Goal: Task Accomplishment & Management: Use online tool/utility

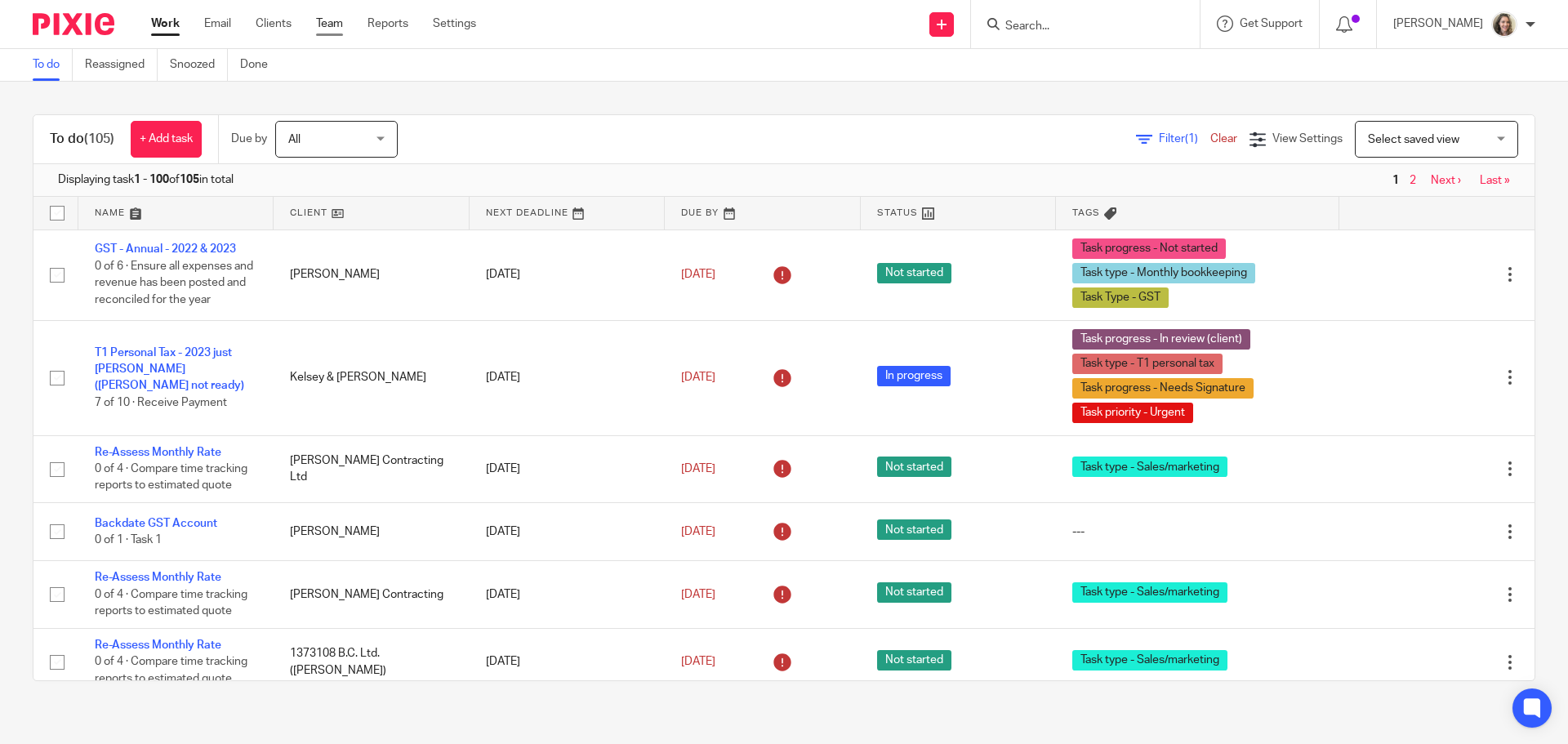
click at [331, 20] on link "Team" at bounding box center [330, 23] width 27 height 16
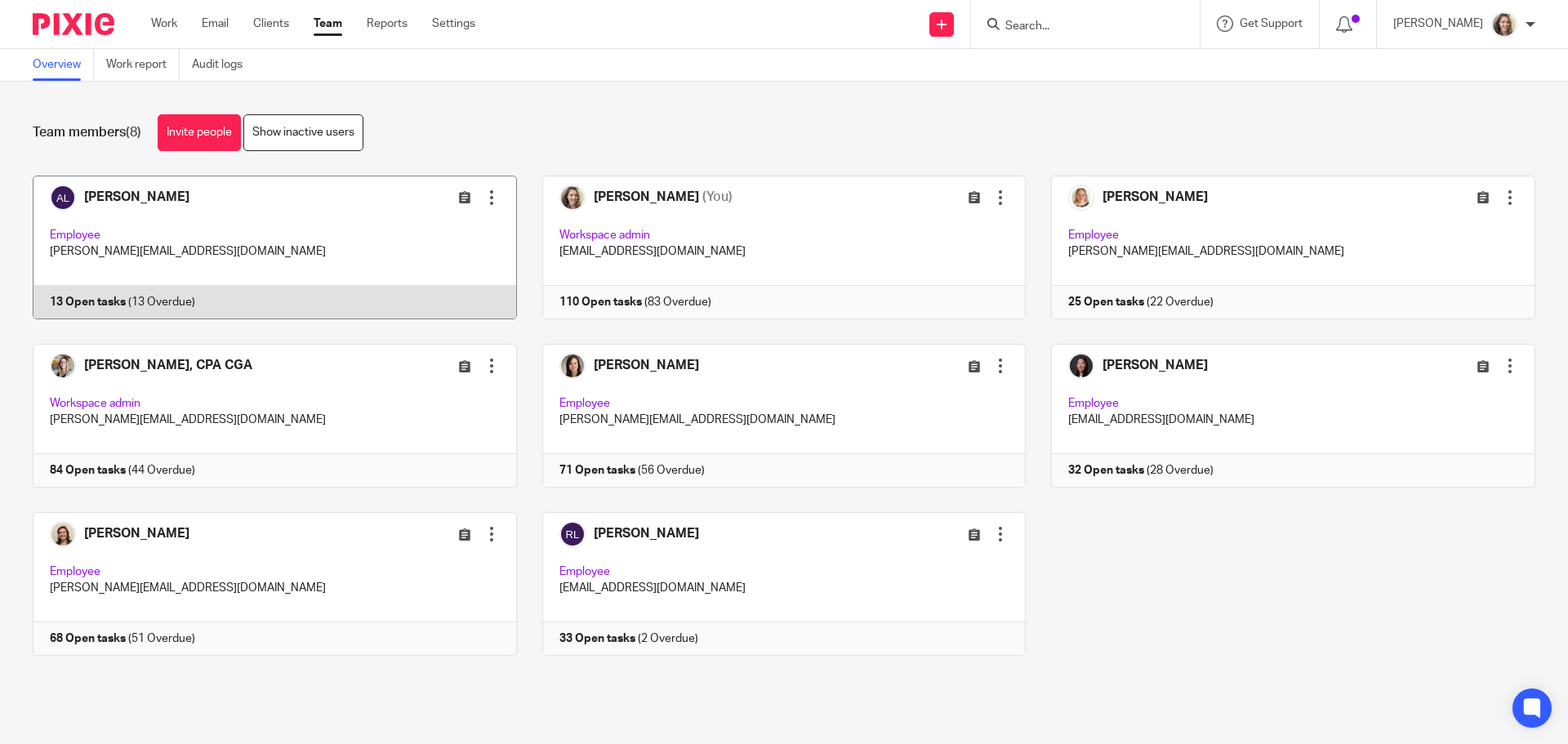
click at [308, 195] on link at bounding box center [262, 248] width 510 height 144
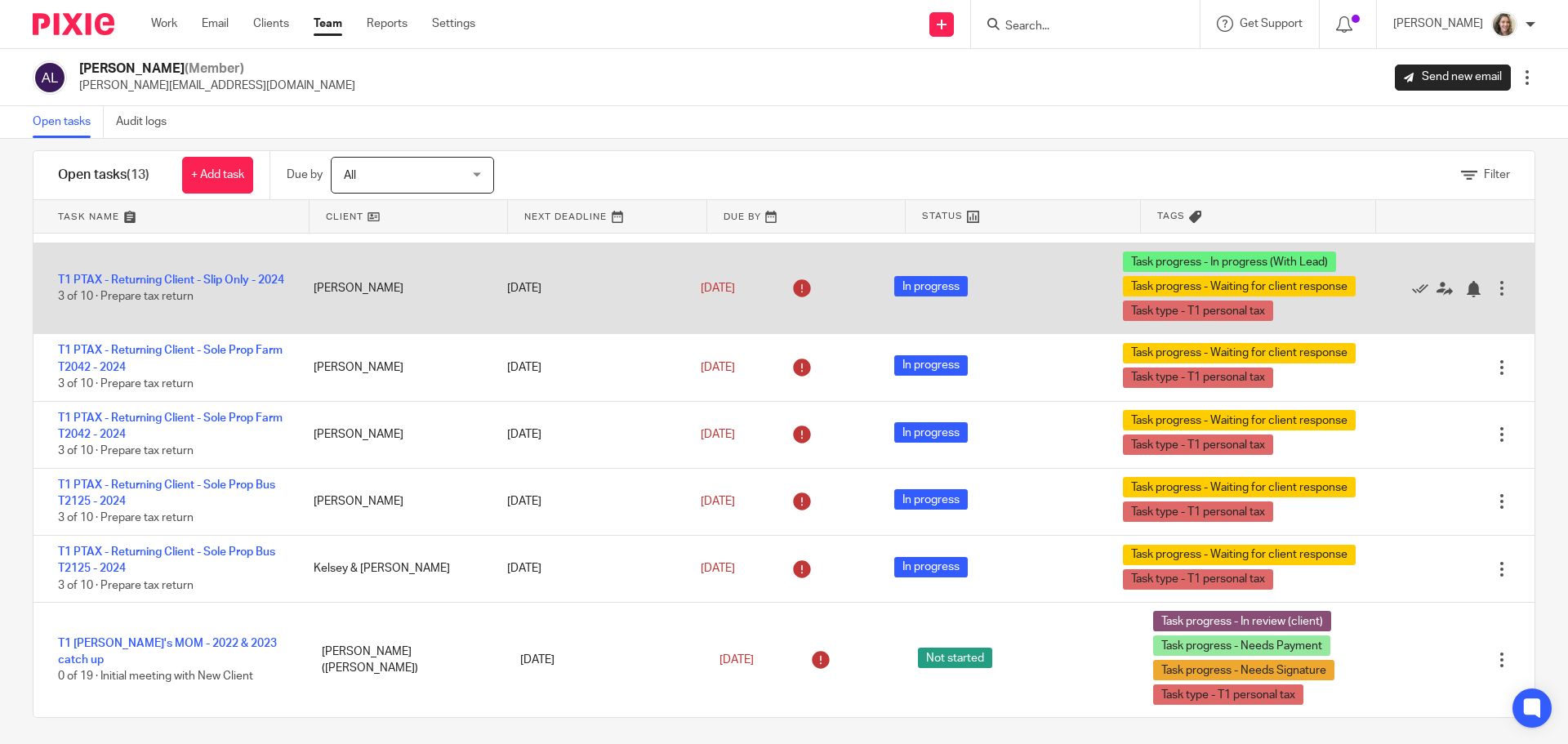
scroll to position [28, 0]
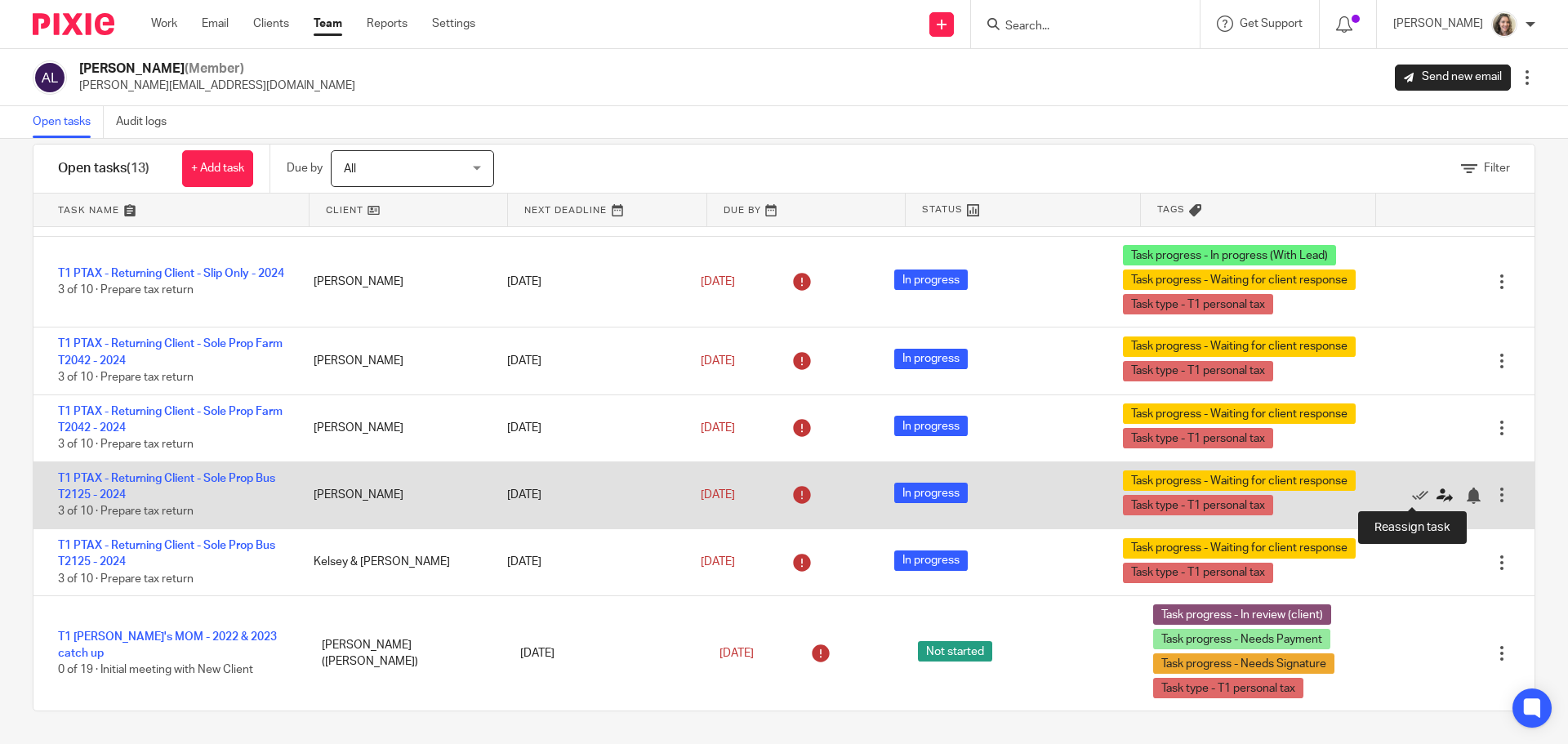
click at [1436, 495] on icon at bounding box center [1444, 495] width 16 height 16
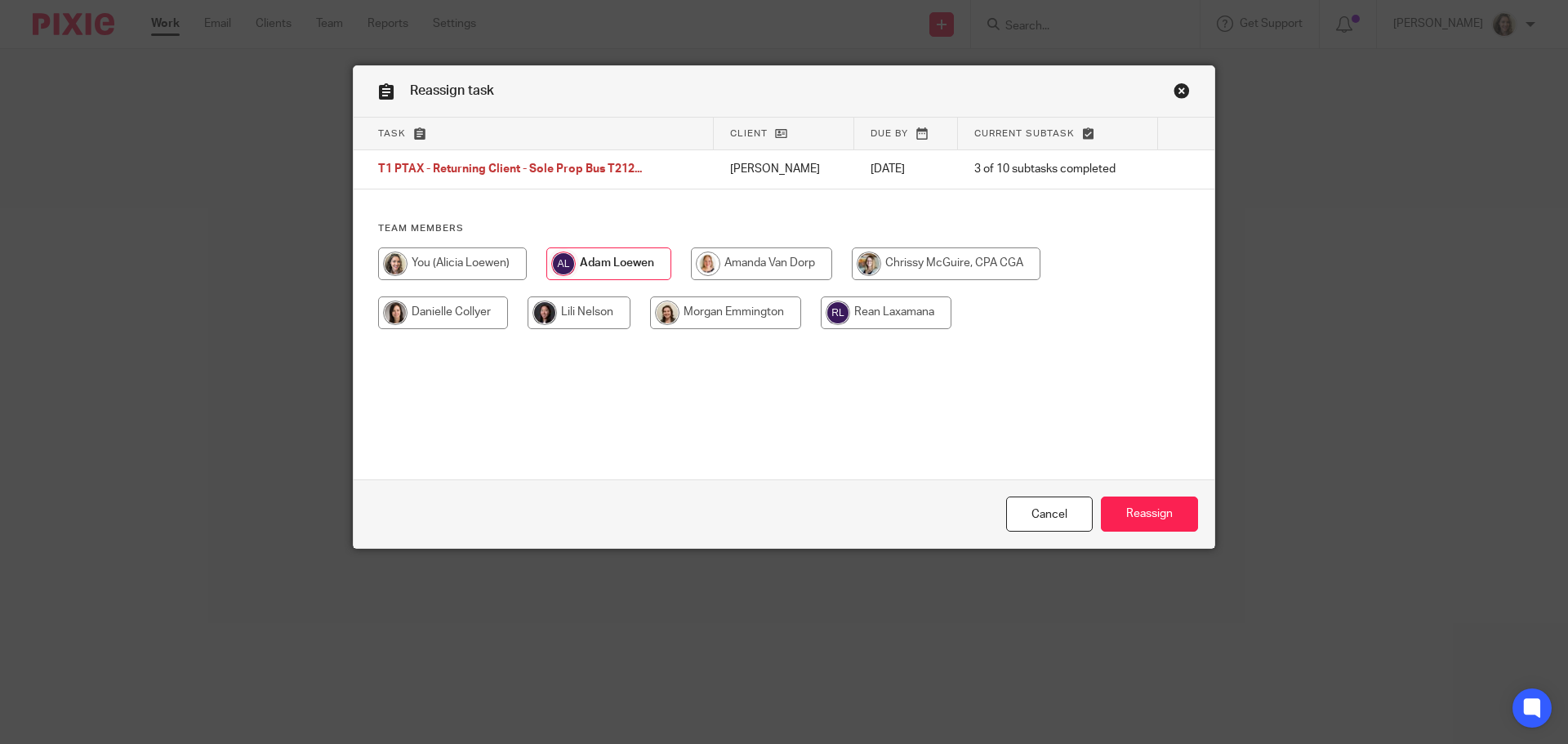
click at [467, 262] on input "radio" at bounding box center [452, 264] width 149 height 33
radio input "true"
click at [1166, 513] on input "Reassign" at bounding box center [1149, 514] width 97 height 36
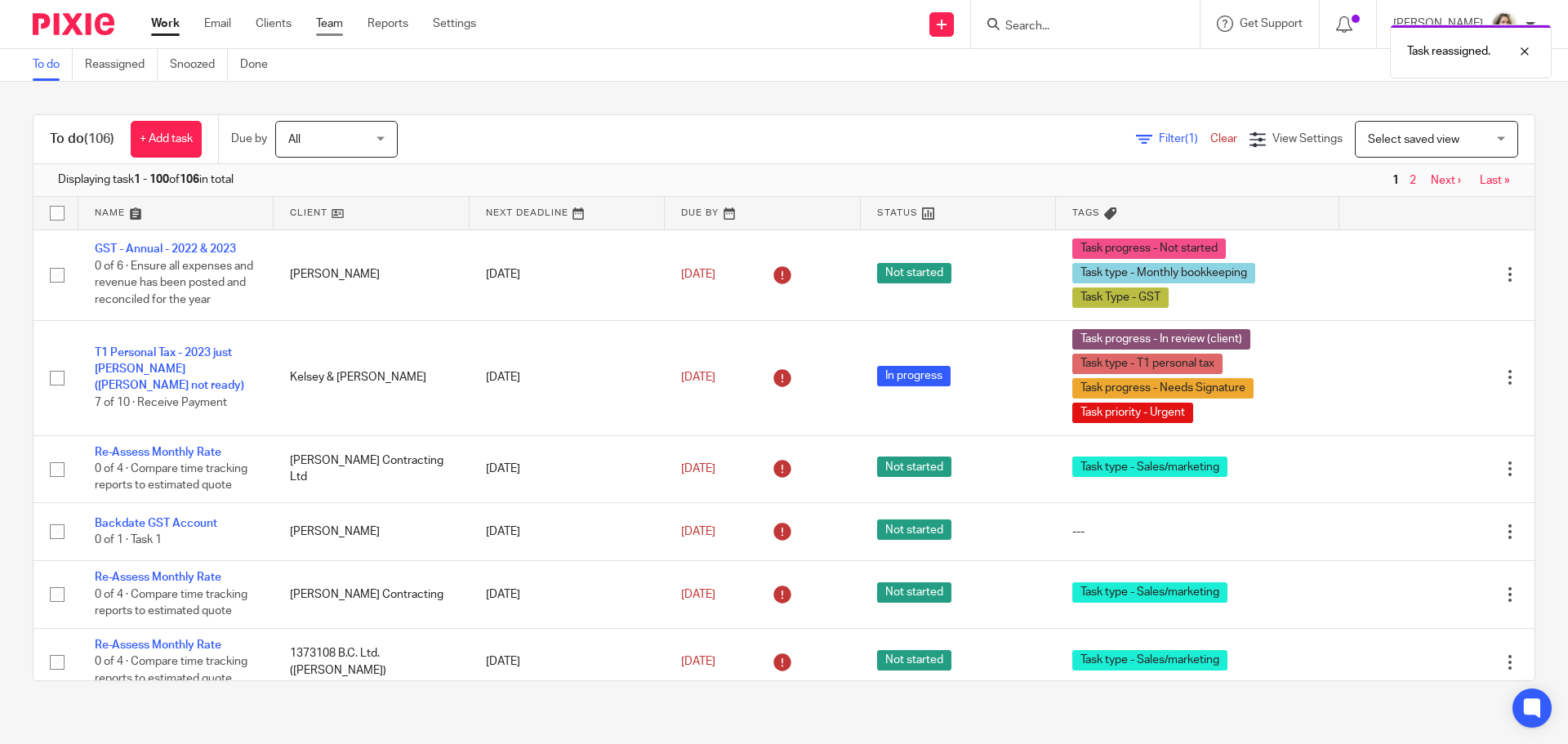
click at [335, 26] on link "Team" at bounding box center [330, 23] width 27 height 16
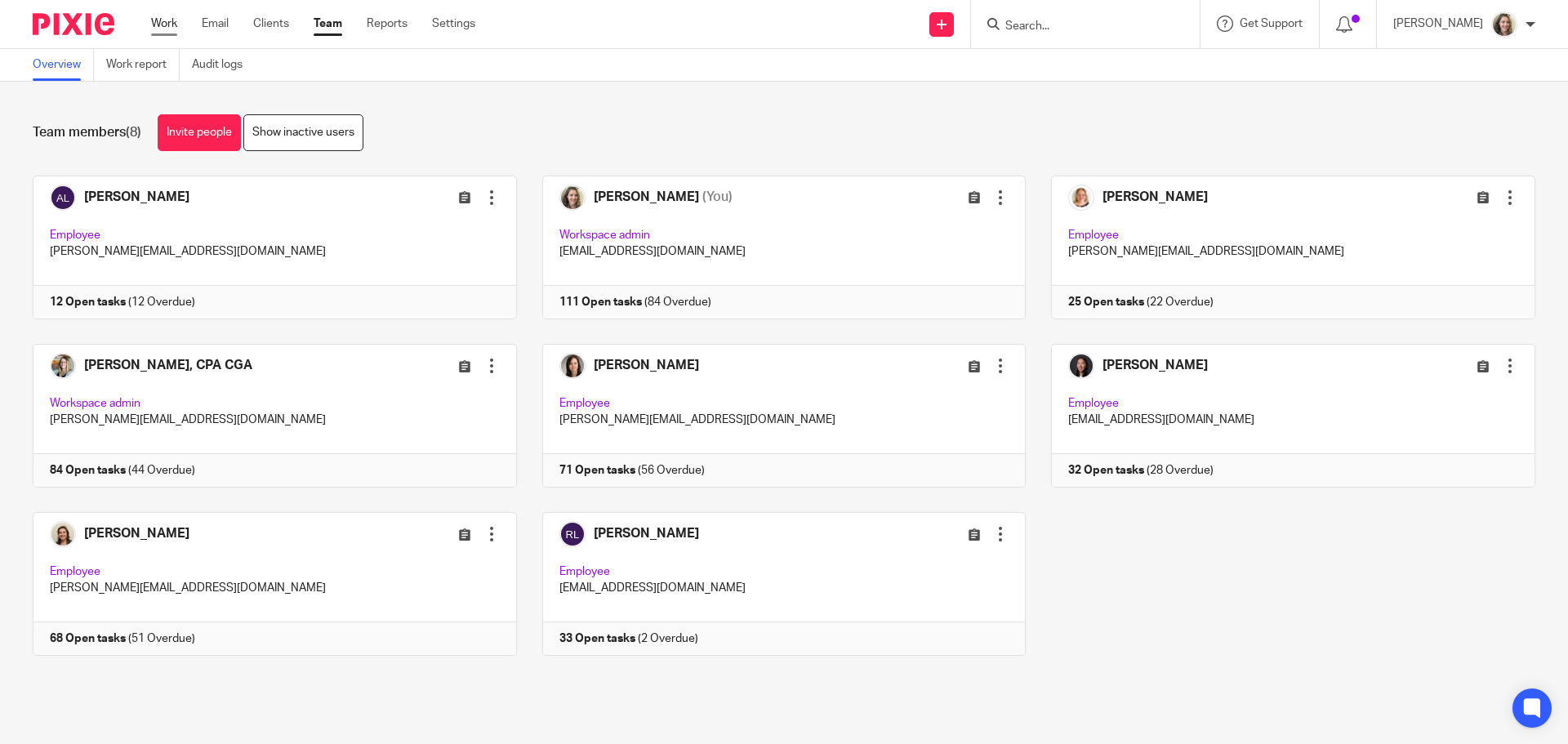
click at [162, 19] on link "Work" at bounding box center [164, 23] width 26 height 16
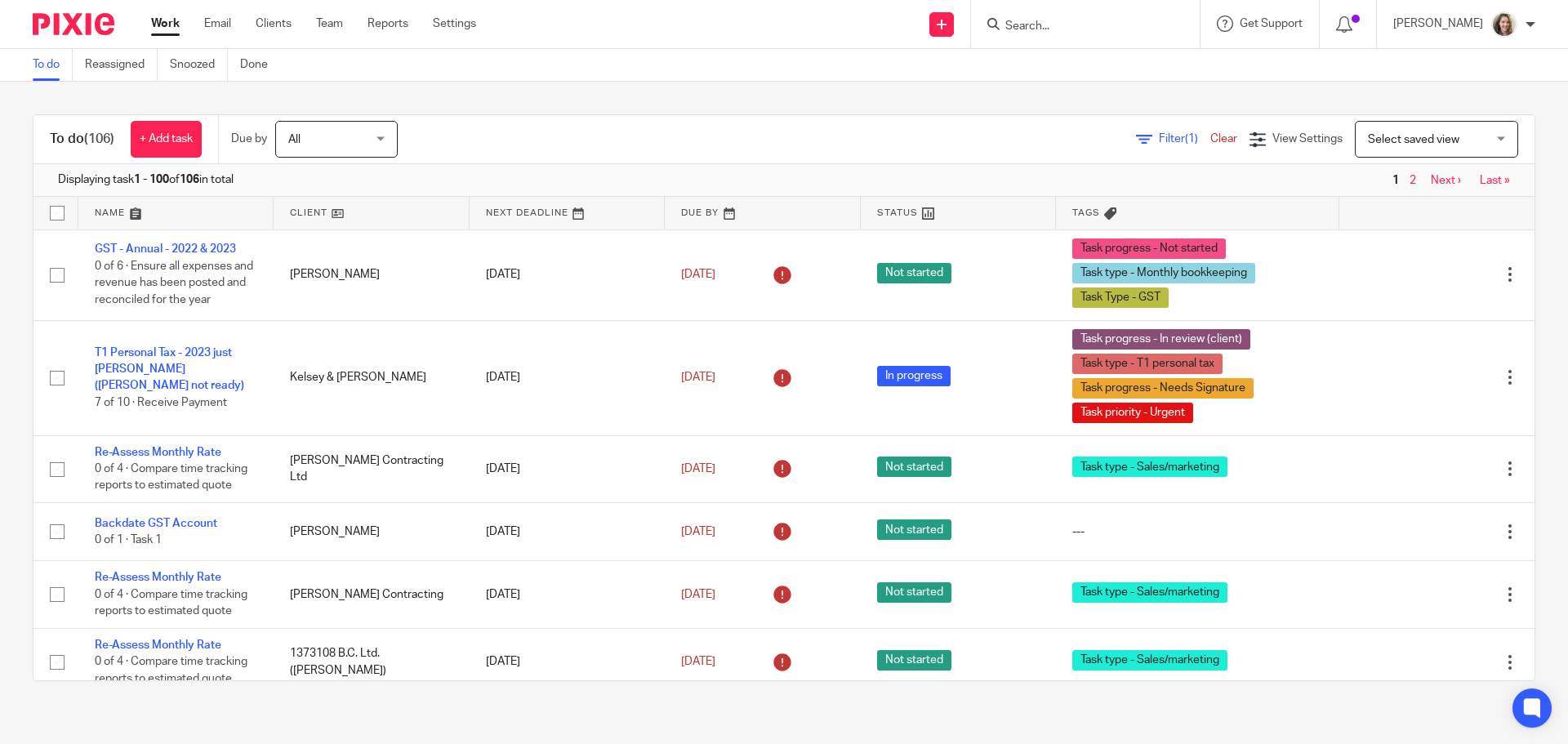
click at [1432, 134] on span "Select saved view" at bounding box center [1413, 140] width 91 height 12
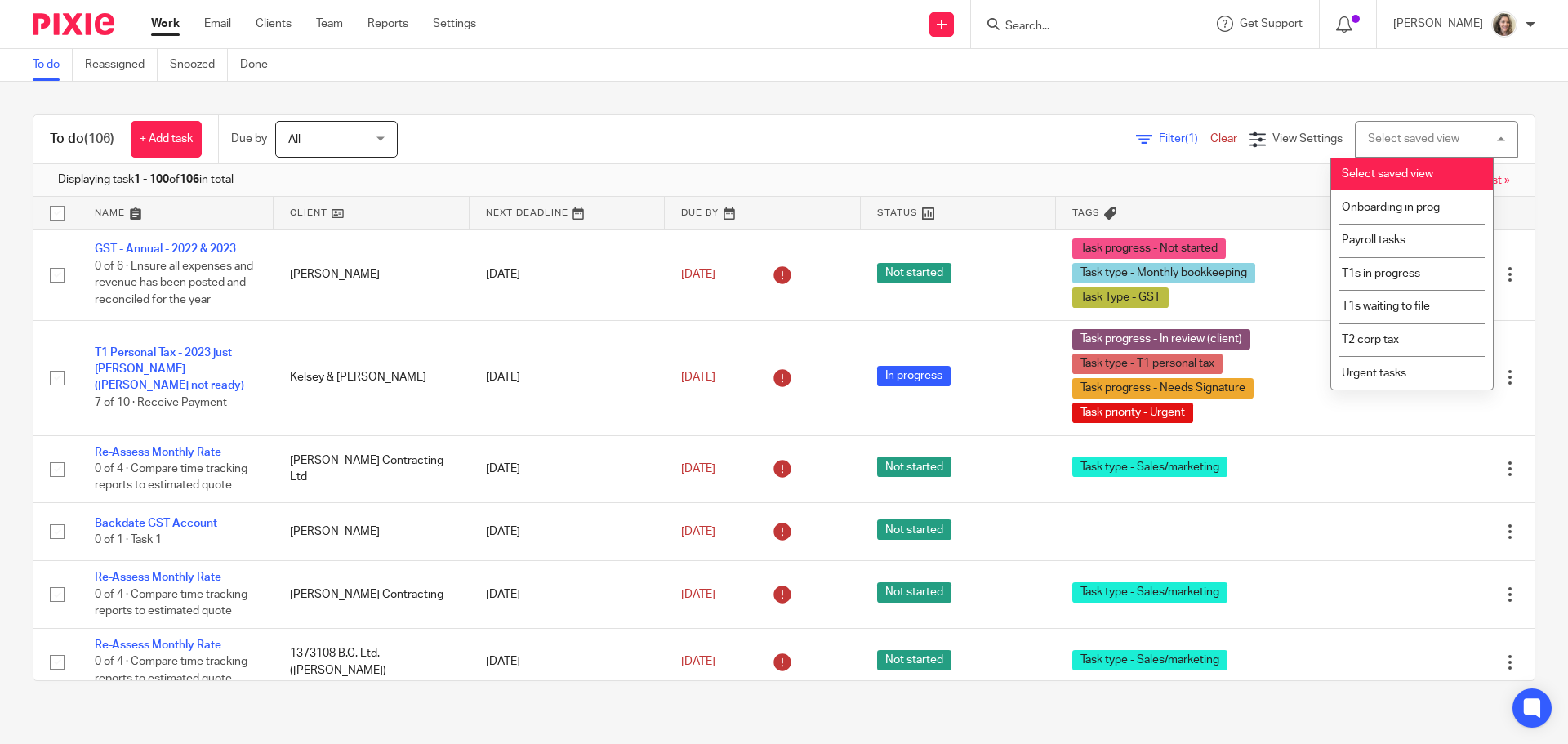
click at [1432, 134] on div "Select saved view" at bounding box center [1413, 139] width 91 height 12
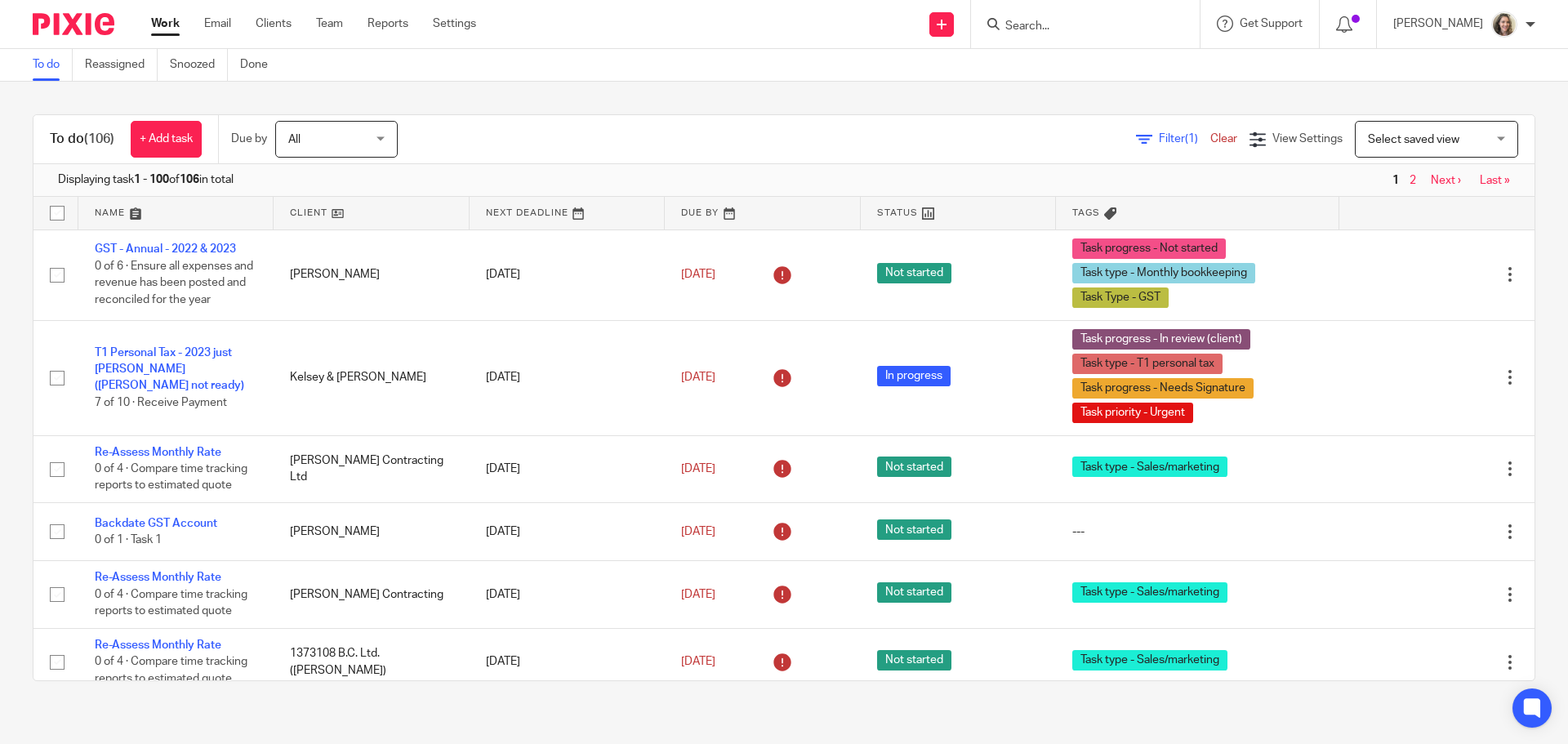
click at [1368, 133] on span "Select saved view" at bounding box center [1427, 139] width 119 height 35
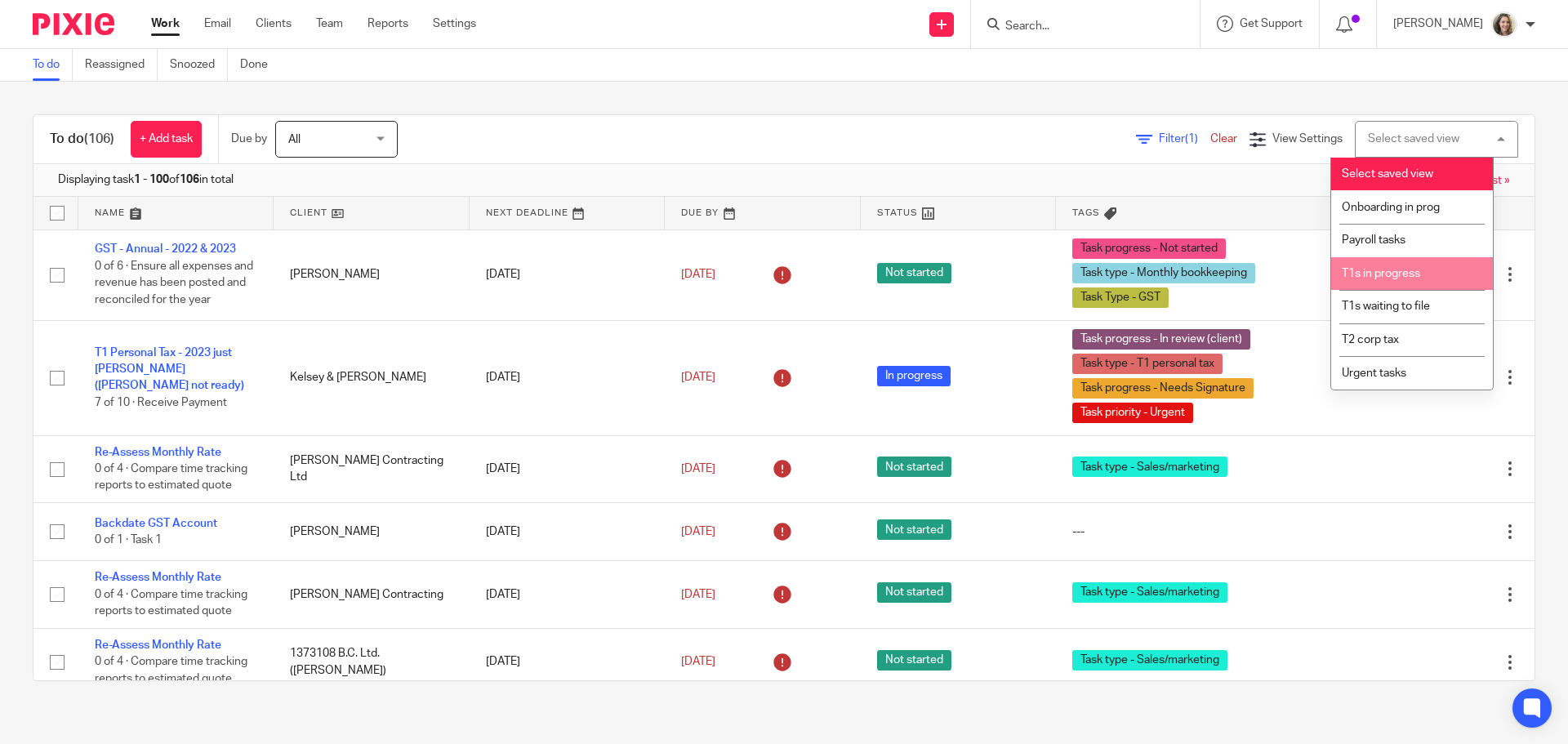
click at [1394, 275] on span "T1s in progress" at bounding box center [1380, 274] width 79 height 12
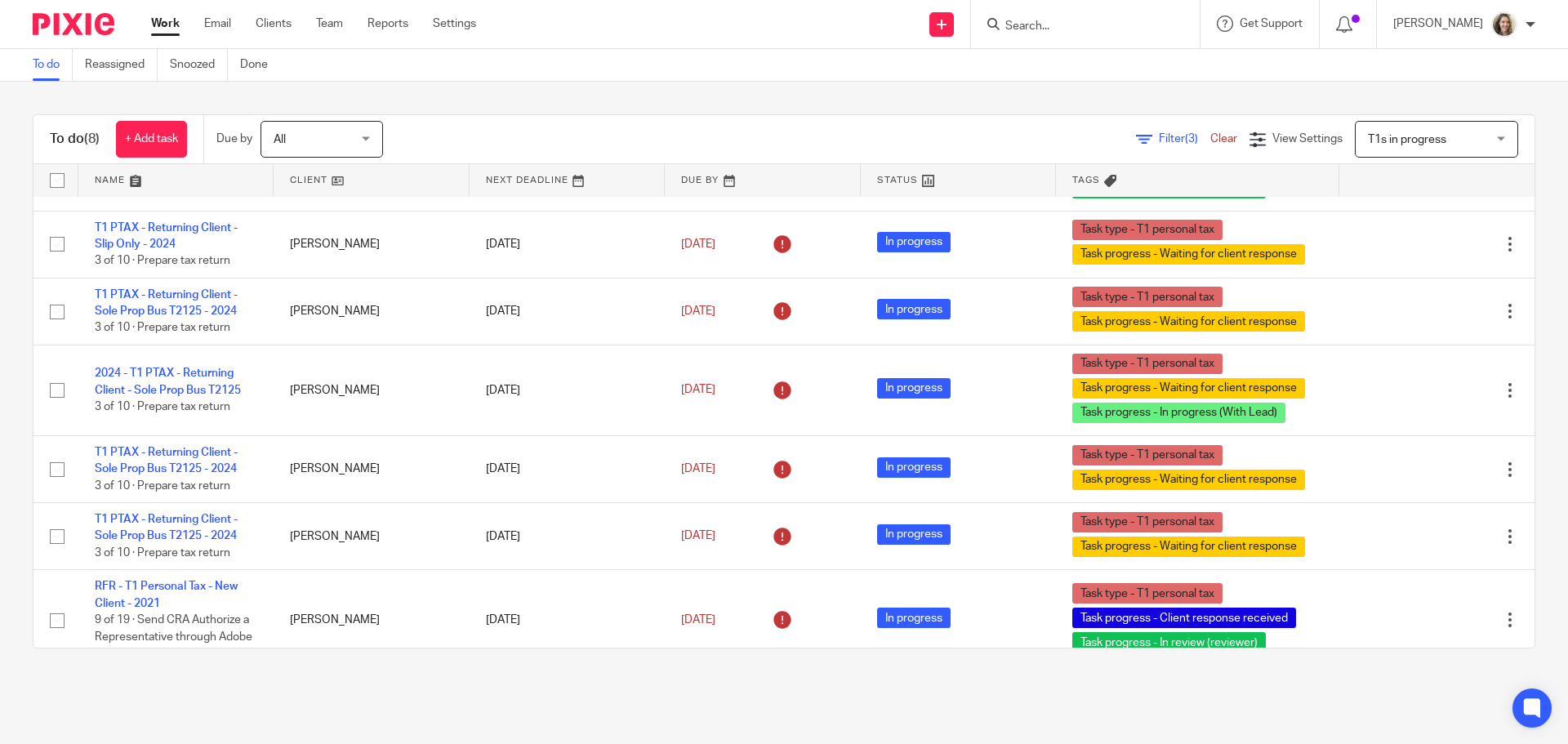
scroll to position [239, 0]
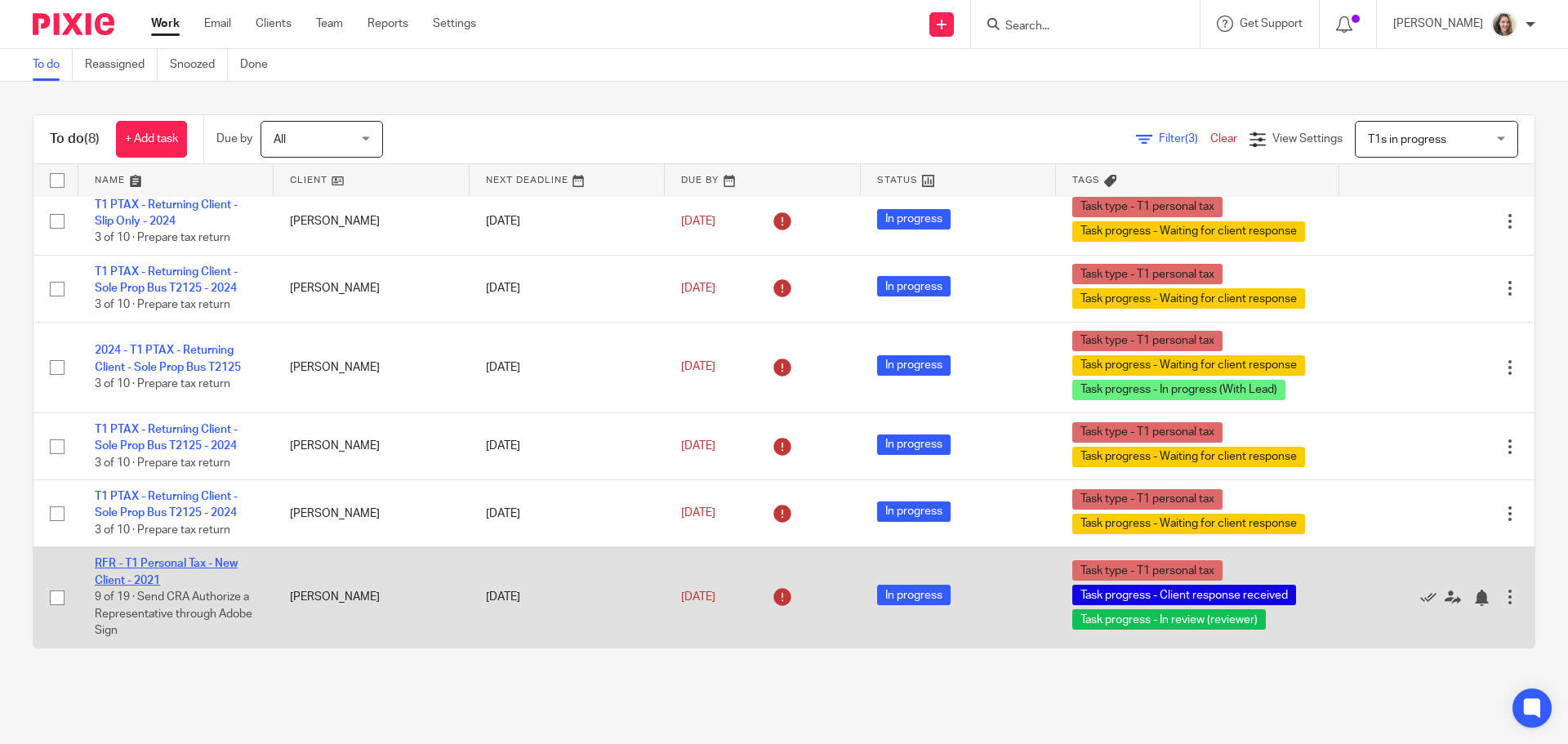
click at [123, 561] on link "RFR - T1 Personal Tax - New Client - 2021" at bounding box center [166, 572] width 143 height 28
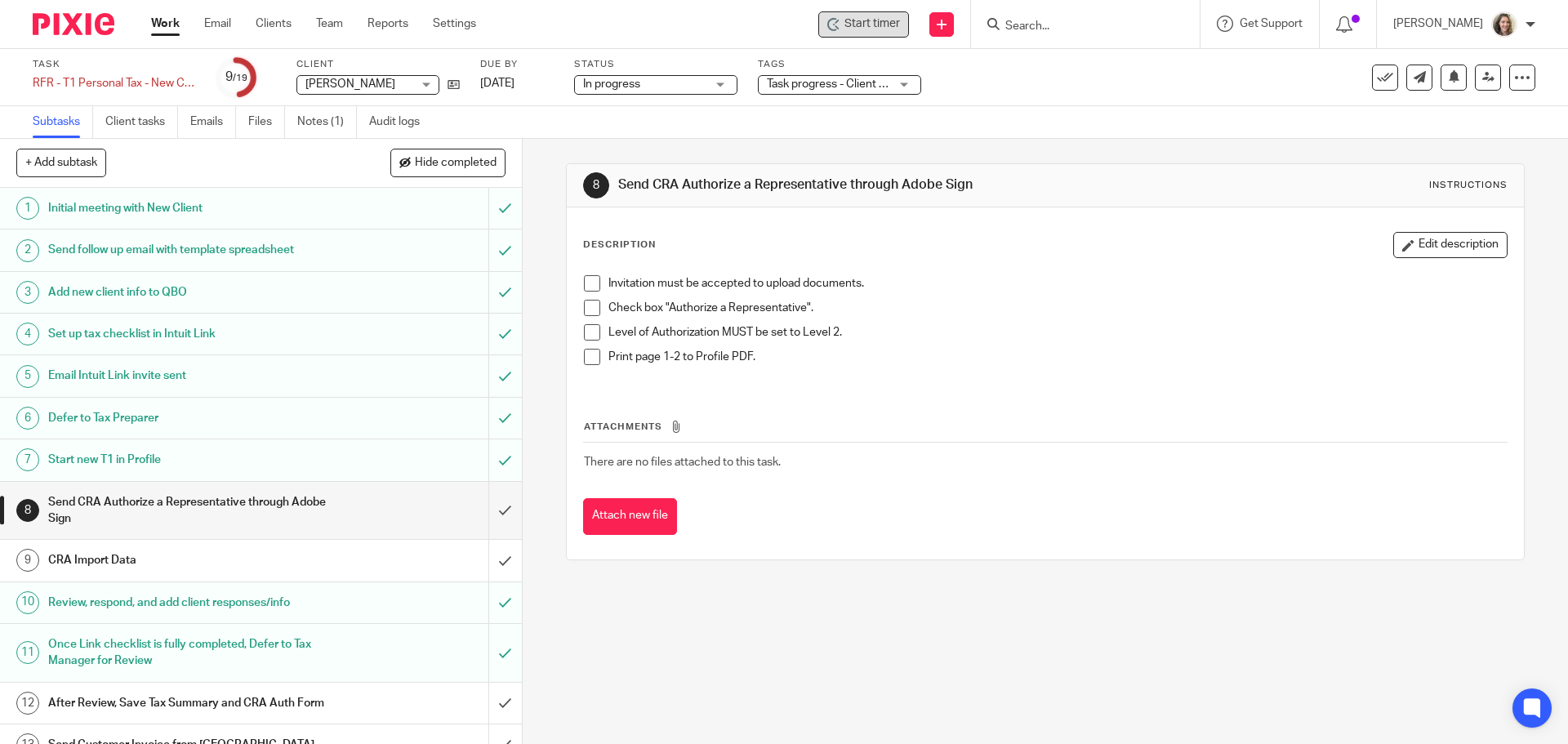
click at [892, 30] on span "Start timer" at bounding box center [872, 24] width 56 height 17
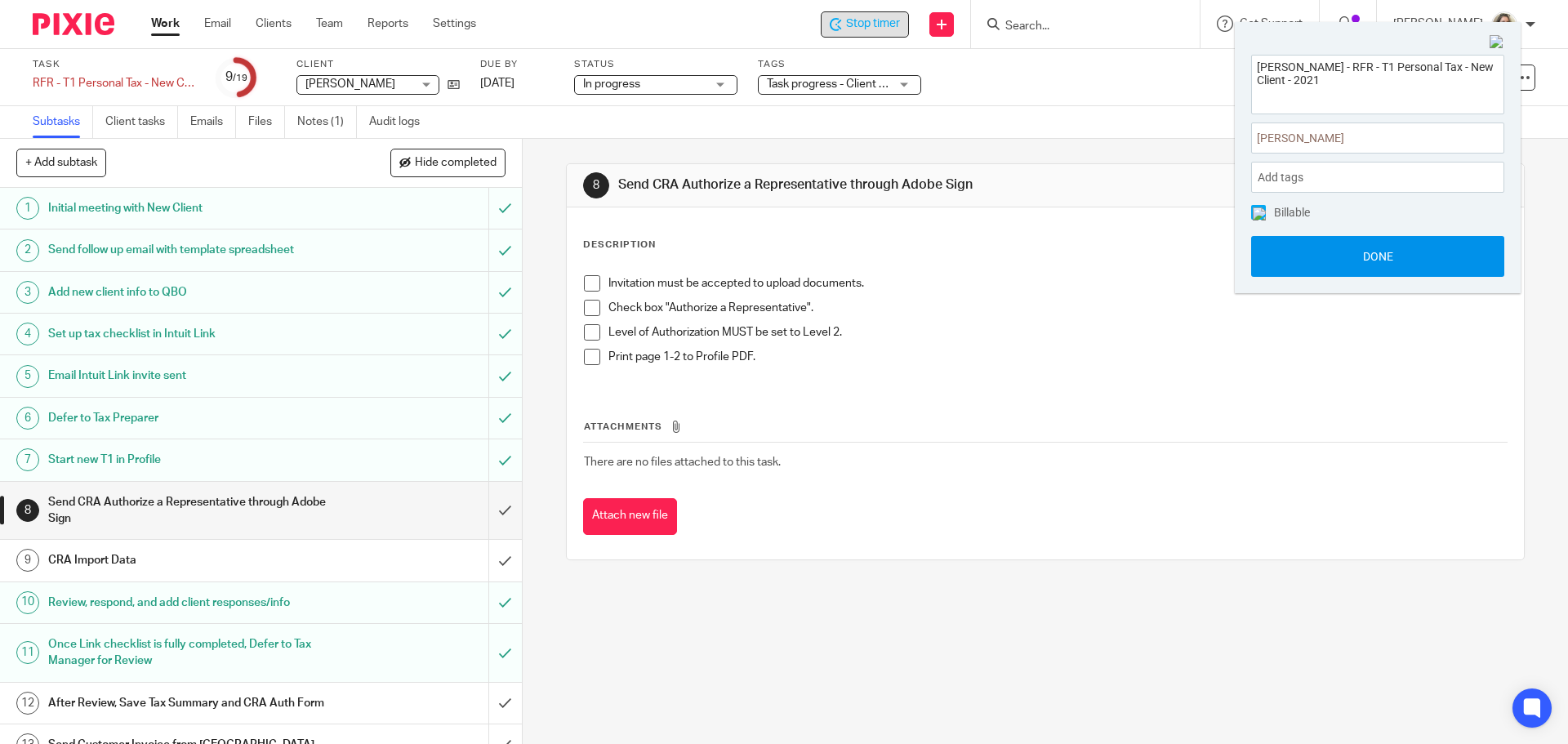
click at [1360, 251] on button "Done" at bounding box center [1377, 256] width 253 height 41
